Goal: Use online tool/utility: Use online tool/utility

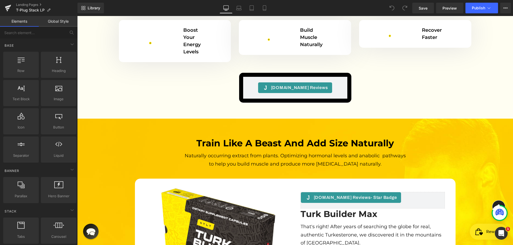
scroll to position [1602, 0]
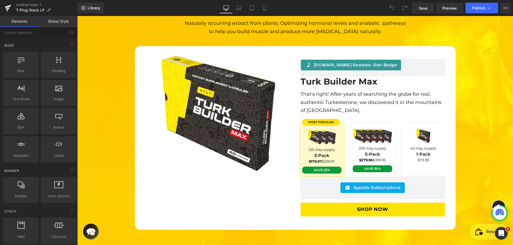
click at [327, 159] on div "$179.97 $239.97 Text Block" at bounding box center [322, 161] width 40 height 5
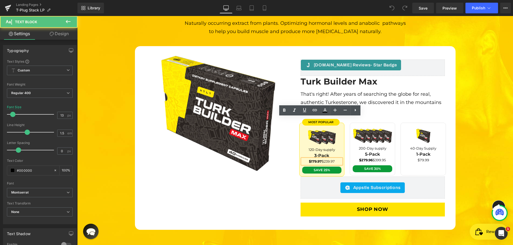
scroll to position [0, 0]
click at [328, 159] on span "$179.97 $239.97" at bounding box center [322, 161] width 26 height 4
drag, startPoint x: 320, startPoint y: 120, endPoint x: 335, endPoint y: 121, distance: 15.0
click at [335, 159] on p "$179.97 $239.97" at bounding box center [322, 161] width 40 height 5
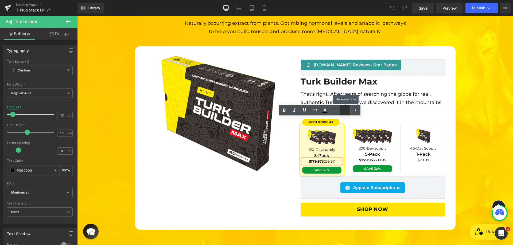
click at [345, 112] on icon at bounding box center [345, 110] width 6 height 6
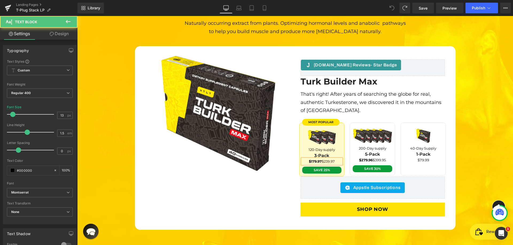
click at [328, 159] on span "$179.97 $239.97" at bounding box center [322, 161] width 26 height 4
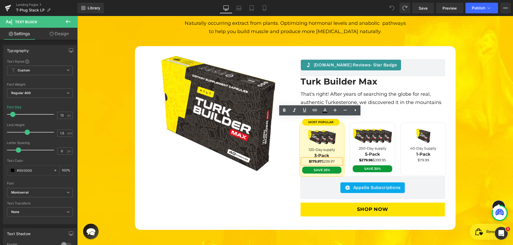
drag, startPoint x: 320, startPoint y: 119, endPoint x: 334, endPoint y: 120, distance: 13.4
click at [334, 159] on p "$179.97 $239.97" at bounding box center [322, 161] width 40 height 5
click at [304, 113] on icon at bounding box center [304, 110] width 6 height 6
click at [302, 159] on p "$179.97 $239.97" at bounding box center [322, 161] width 40 height 5
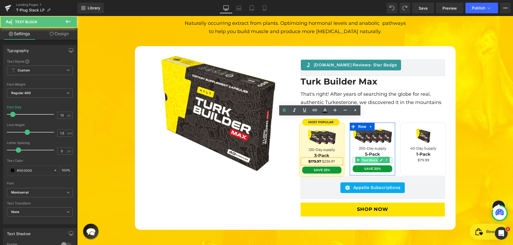
click at [368, 157] on span "Text Block" at bounding box center [370, 160] width 18 height 6
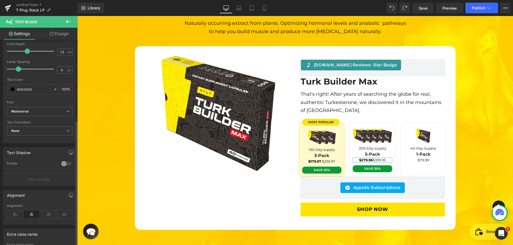
scroll to position [132, 0]
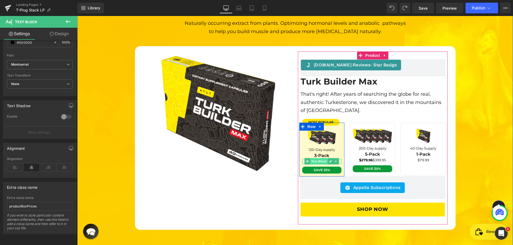
click at [316, 158] on span "Text Block" at bounding box center [319, 161] width 18 height 6
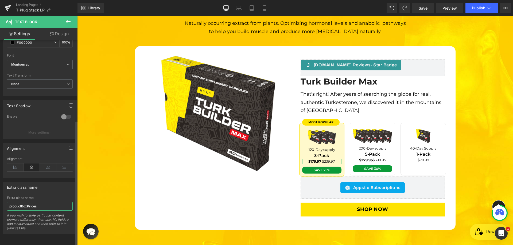
click at [32, 203] on input "productBoxPrices" at bounding box center [40, 206] width 66 height 9
click at [49, 205] on input "productBoxPrices" at bounding box center [40, 206] width 66 height 9
type input "productBoxPrices productBoxPricesDash"
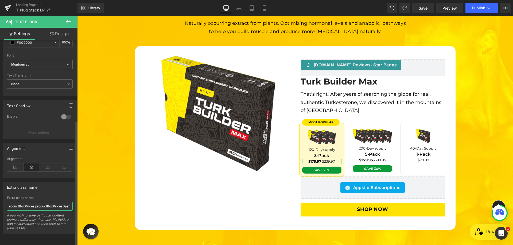
click at [50, 202] on input "productBoxPrices productBoxPricesDash" at bounding box center [40, 206] width 66 height 9
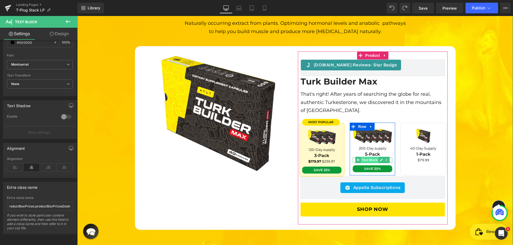
click at [371, 157] on span "Text Block" at bounding box center [370, 160] width 18 height 6
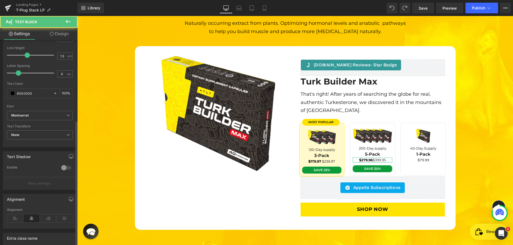
scroll to position [132, 0]
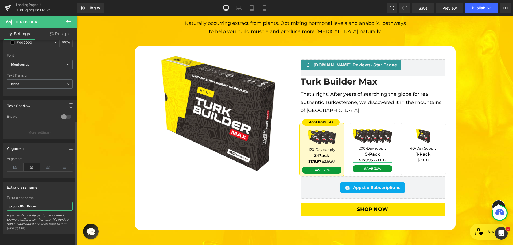
click at [46, 205] on input "productBoxPrices" at bounding box center [40, 206] width 66 height 9
paste input "productBoxPricesDash"
type input "productBoxPrices productBoxPricesDash"
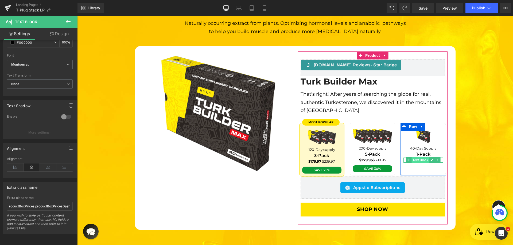
click at [420, 157] on span "Text Block" at bounding box center [421, 160] width 18 height 6
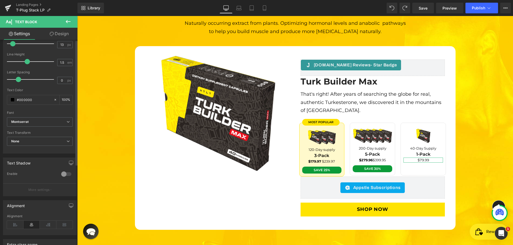
scroll to position [132, 0]
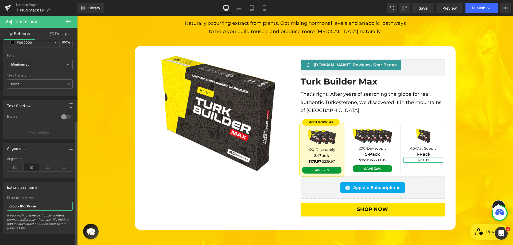
click at [43, 202] on input "productBoxPrices" at bounding box center [40, 206] width 66 height 9
click at [426, 8] on span "Save" at bounding box center [423, 8] width 9 height 6
click at [444, 8] on span "Preview" at bounding box center [449, 8] width 14 height 6
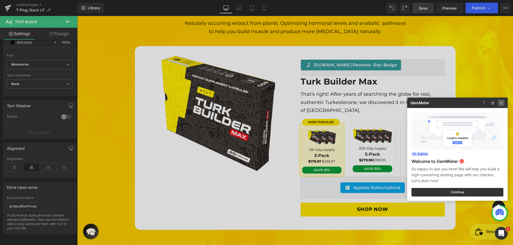
click at [503, 103] on img at bounding box center [501, 103] width 6 height 6
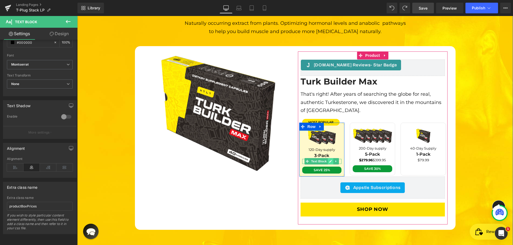
click at [328, 158] on link at bounding box center [331, 161] width 6 height 6
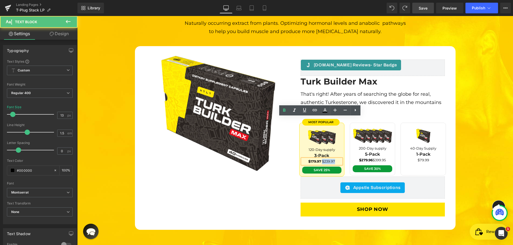
drag, startPoint x: 320, startPoint y: 119, endPoint x: 333, endPoint y: 120, distance: 12.9
click at [333, 159] on span "$179.97 $239.97" at bounding box center [321, 161] width 27 height 4
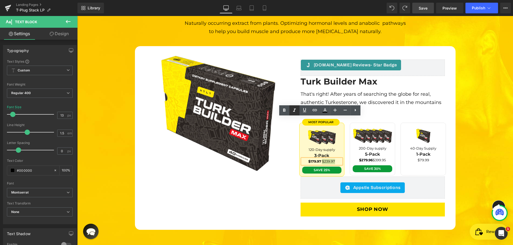
click at [294, 111] on icon at bounding box center [294, 110] width 3 height 3
click at [371, 157] on span "Text Block" at bounding box center [370, 160] width 18 height 6
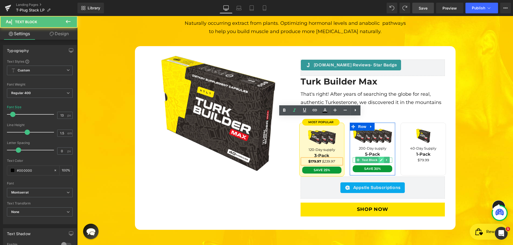
click at [380, 159] on icon at bounding box center [381, 160] width 3 height 3
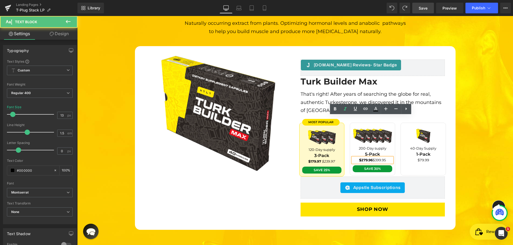
drag, startPoint x: 371, startPoint y: 119, endPoint x: 386, endPoint y: 119, distance: 14.7
click at [386, 158] on p "$279.96 $399.95" at bounding box center [373, 160] width 40 height 5
click at [348, 109] on icon at bounding box center [345, 109] width 6 height 6
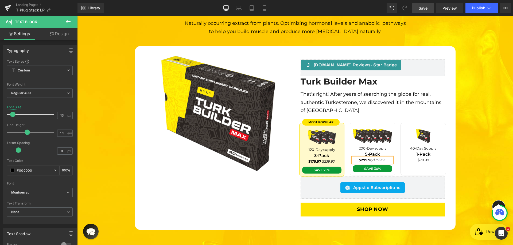
click at [425, 7] on span "Save" at bounding box center [423, 8] width 9 height 6
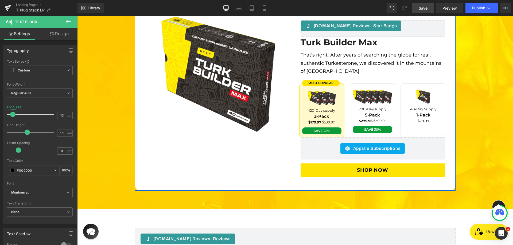
scroll to position [1735, 0]
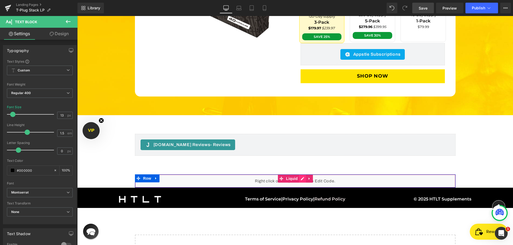
click at [297, 175] on div "Liquid" at bounding box center [295, 181] width 320 height 13
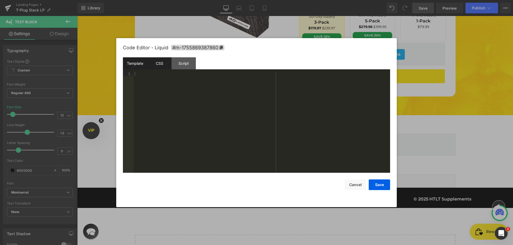
click at [150, 65] on div "CSS" at bounding box center [159, 63] width 24 height 12
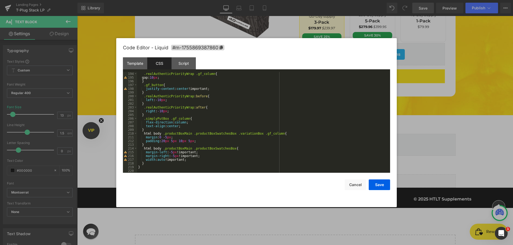
scroll to position [722, 0]
click at [148, 129] on div ".realAuthenticPriorityWrap .gf_column { gap: 10 px ; } .gf_button { justify-con…" at bounding box center [262, 126] width 251 height 108
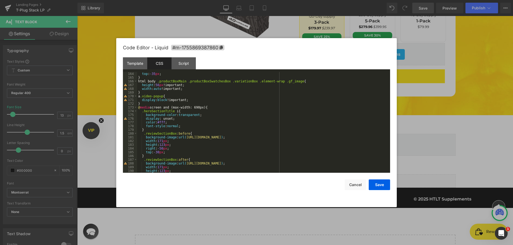
scroll to position [609, 0]
click at [148, 103] on div "top : -35 px ; } html body .productBoxMain .productBoxSwatchesBox .variationBox…" at bounding box center [262, 126] width 251 height 108
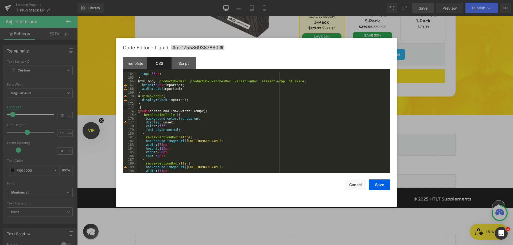
paste textarea
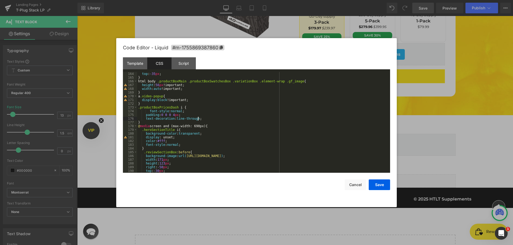
click at [151, 110] on div "top : -35 px ; } html body .productBoxMain .productBoxSwatchesBox .variationBox…" at bounding box center [262, 126] width 251 height 108
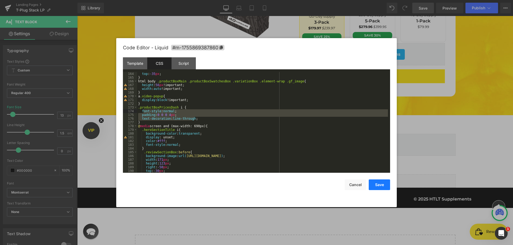
drag, startPoint x: 384, startPoint y: 185, endPoint x: 327, endPoint y: 95, distance: 106.2
click at [384, 185] on button "Save" at bounding box center [379, 185] width 21 height 11
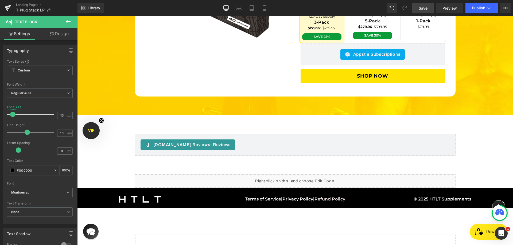
click at [423, 8] on span "Save" at bounding box center [423, 8] width 9 height 6
